Goal: Check status: Check status

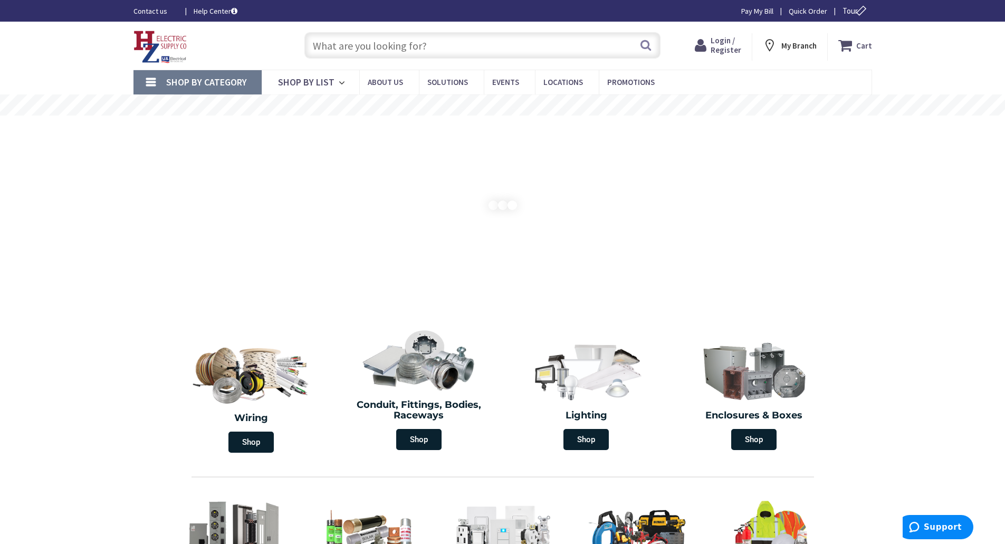
click at [727, 51] on span "Login / Register" at bounding box center [725, 45] width 31 height 20
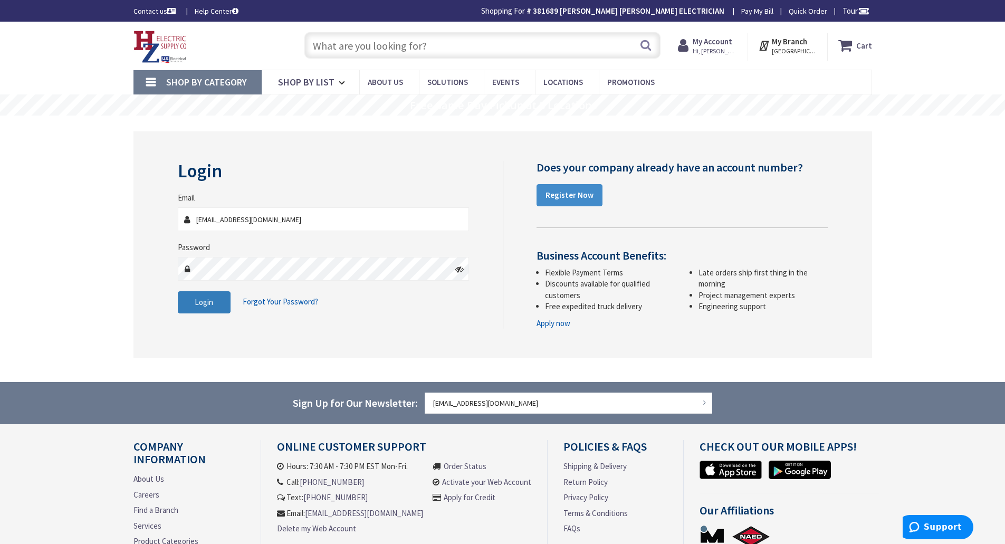
click at [208, 299] on span "Login" at bounding box center [204, 302] width 18 height 10
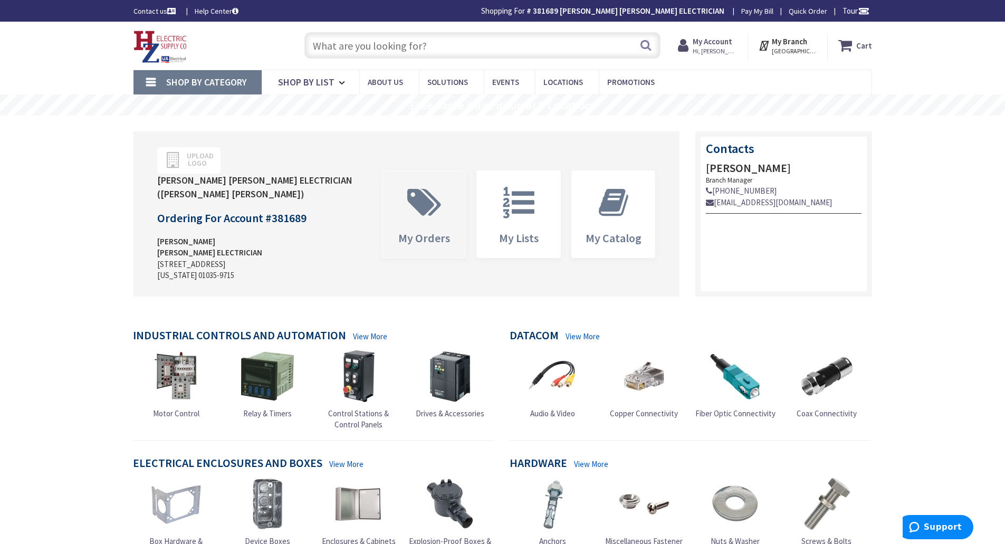
click at [436, 201] on icon at bounding box center [424, 203] width 44 height 32
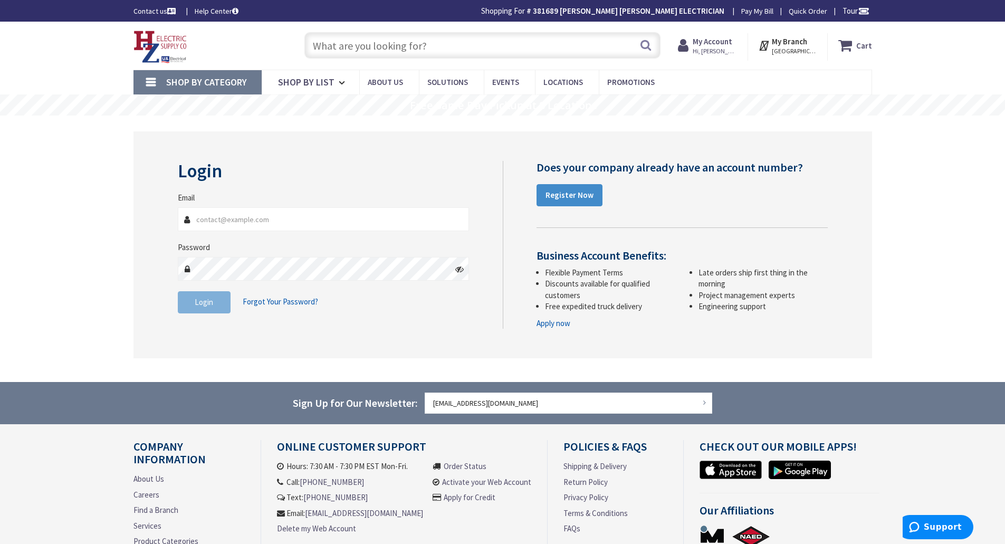
click at [232, 216] on input "Email" at bounding box center [324, 219] width 292 height 24
type input "[EMAIL_ADDRESS][DOMAIN_NAME]"
click at [211, 303] on span "Login" at bounding box center [204, 302] width 18 height 10
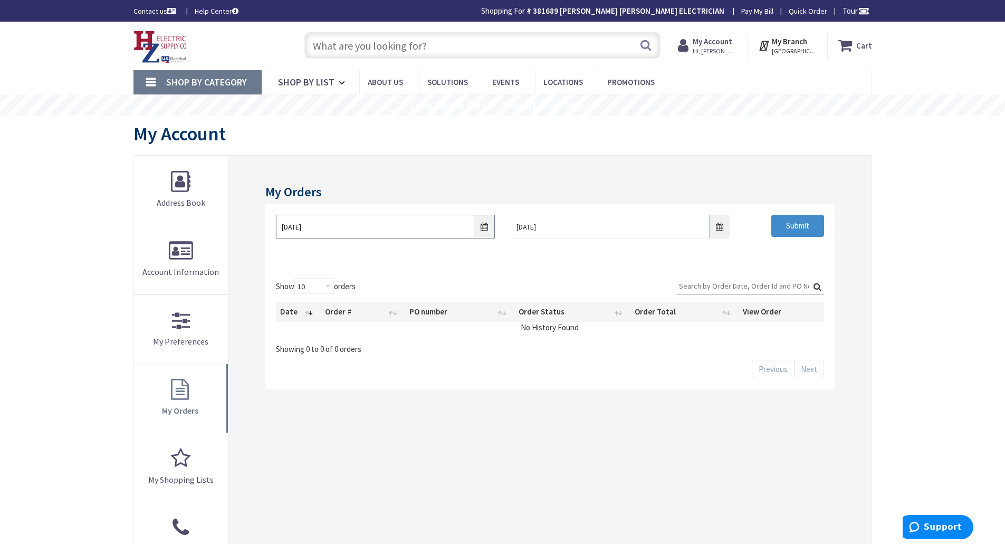
click at [489, 233] on input "10/1/2025" at bounding box center [385, 227] width 219 height 24
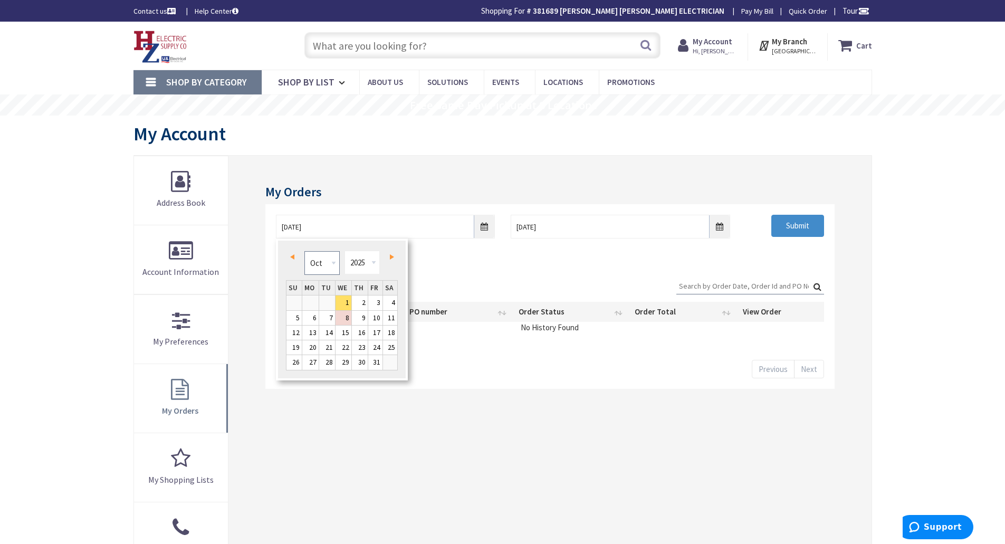
click at [320, 265] on select "Jan Feb Mar Apr May Jun Jul Aug Sep Oct Nov Dec" at bounding box center [321, 263] width 35 height 24
type input "07/30/2025"
click at [794, 227] on input "Submit" at bounding box center [797, 226] width 53 height 22
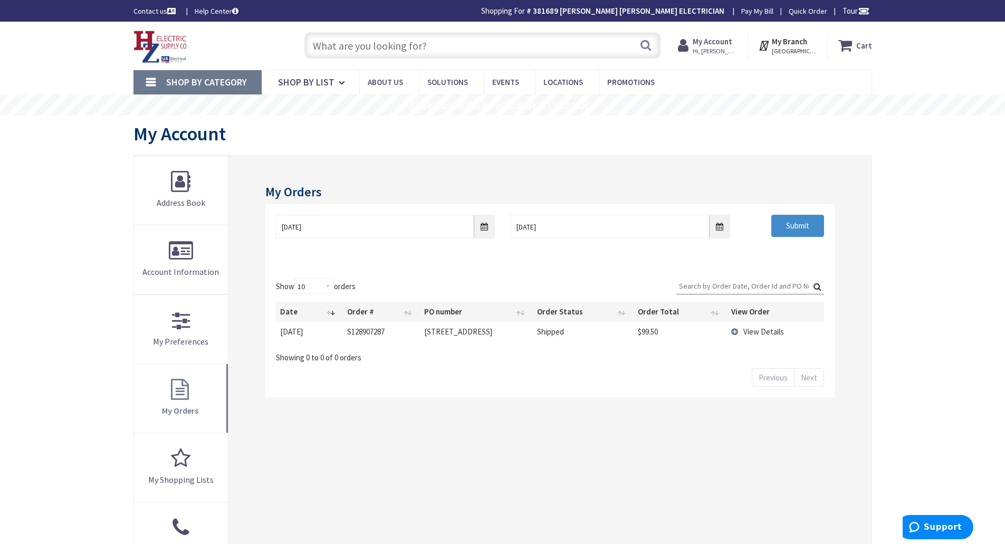
click at [380, 340] on td "S128907287" at bounding box center [382, 332] width 78 height 20
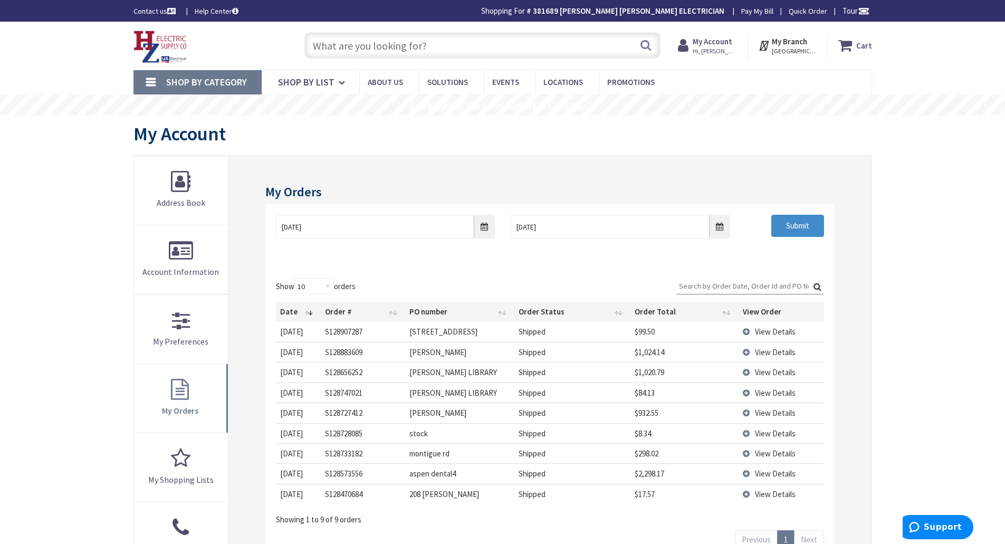
click at [380, 340] on td "S128907287" at bounding box center [363, 332] width 84 height 20
drag, startPoint x: 380, startPoint y: 340, endPoint x: 468, endPoint y: 276, distance: 108.7
click at [468, 276] on div "Show 10 25 50 100 orders Search: Date Order # PO number Order Status Order Tota…" at bounding box center [549, 413] width 569 height 292
click at [774, 352] on span "View Details" at bounding box center [775, 352] width 41 height 10
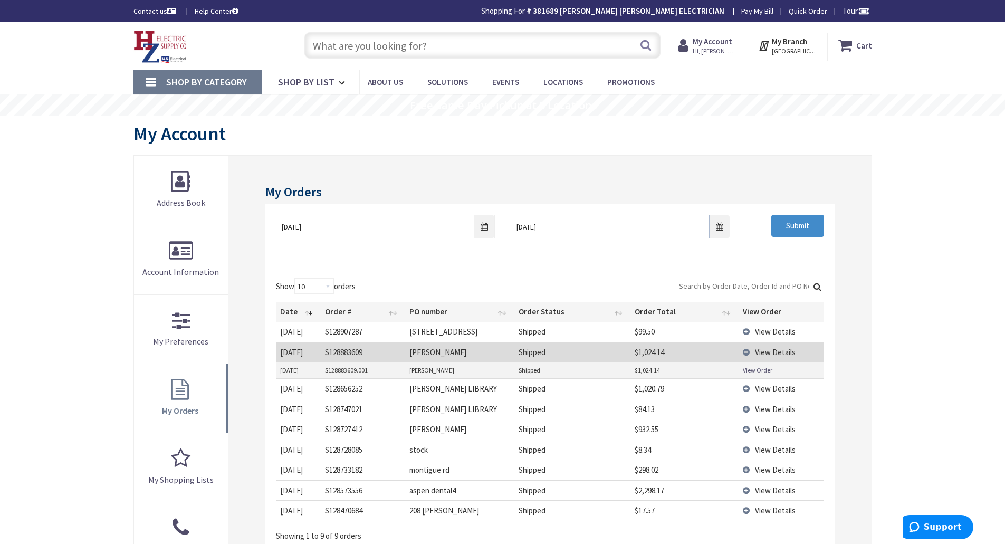
click at [761, 370] on link "View Order" at bounding box center [758, 369] width 30 height 9
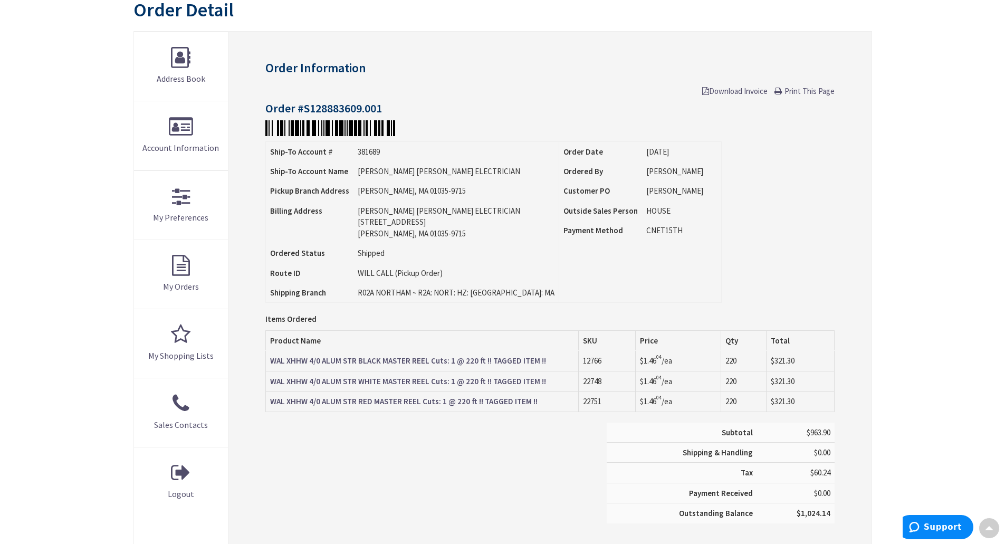
scroll to position [125, 0]
